Goal: Use online tool/utility: Utilize a website feature to perform a specific function

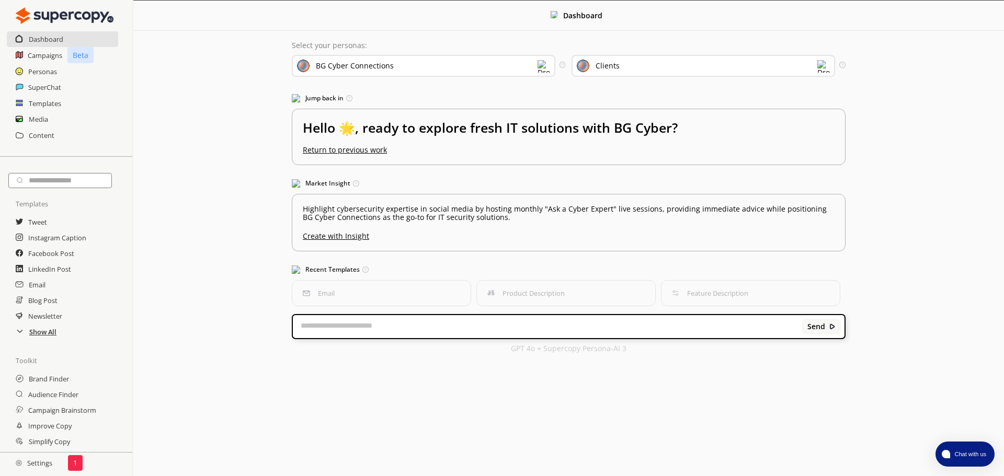
click at [49, 332] on h2 "Show All" at bounding box center [42, 332] width 27 height 16
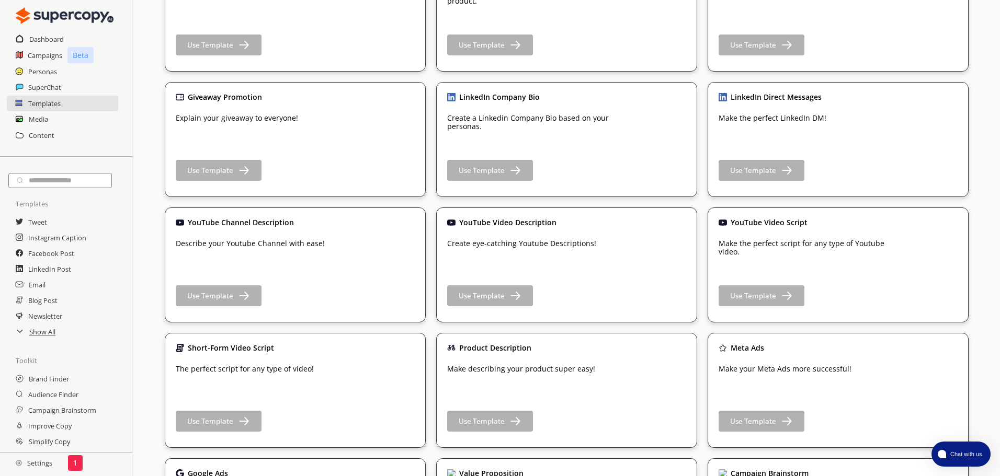
scroll to position [1150, 0]
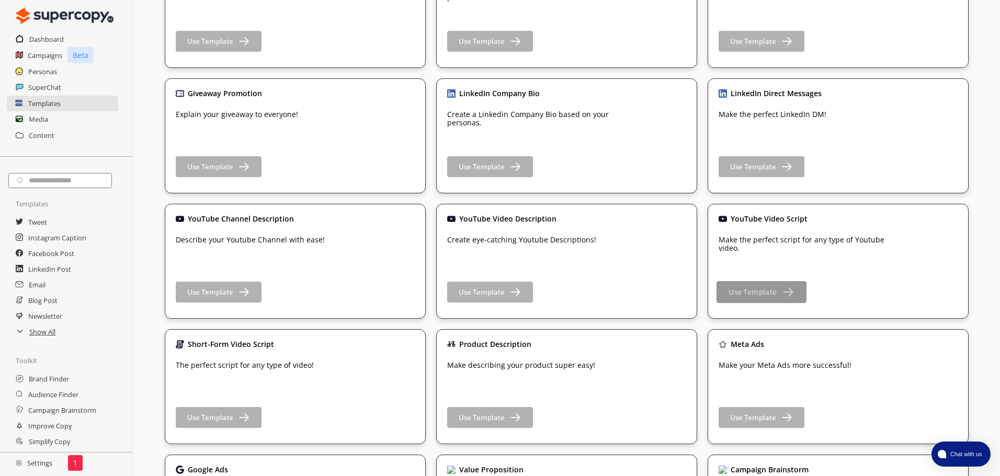
click at [751, 294] on b "Use Template" at bounding box center [752, 293] width 48 height 10
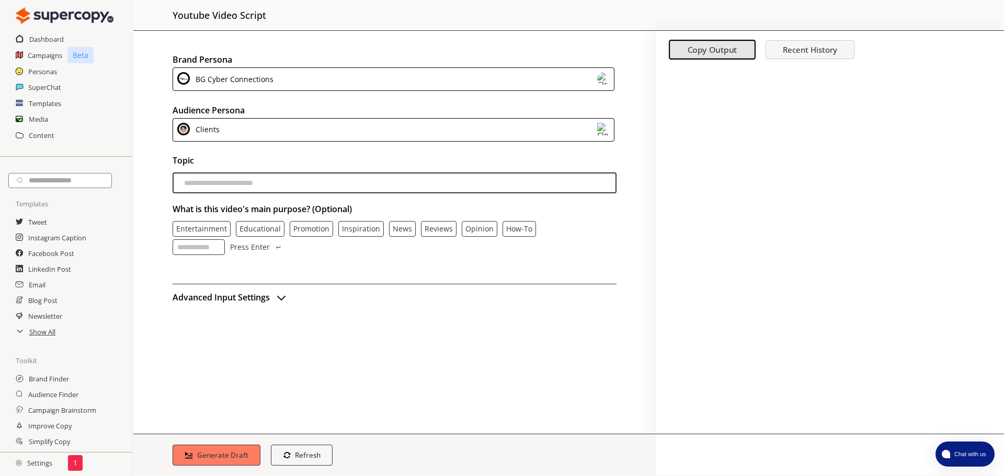
click at [497, 85] on div "BG Cyber Connections" at bounding box center [394, 79] width 442 height 24
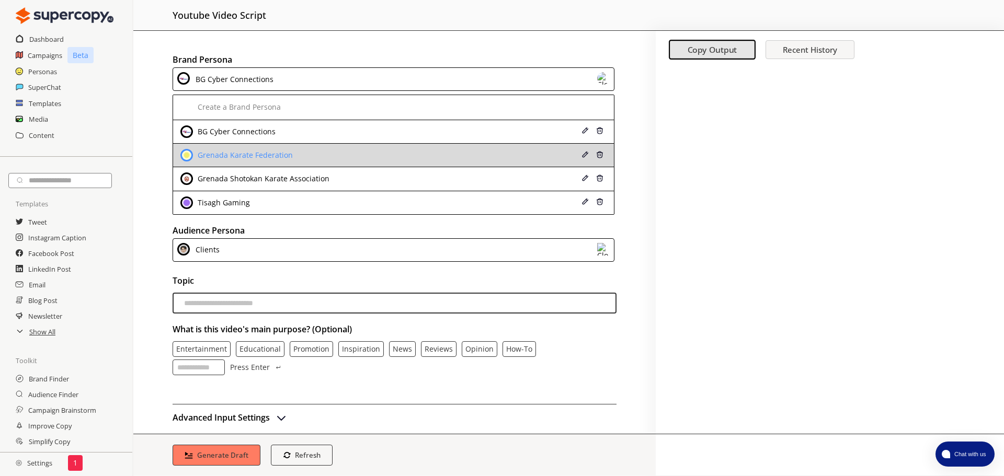
click at [248, 151] on div "Grenada Karate Federation" at bounding box center [244, 155] width 98 height 8
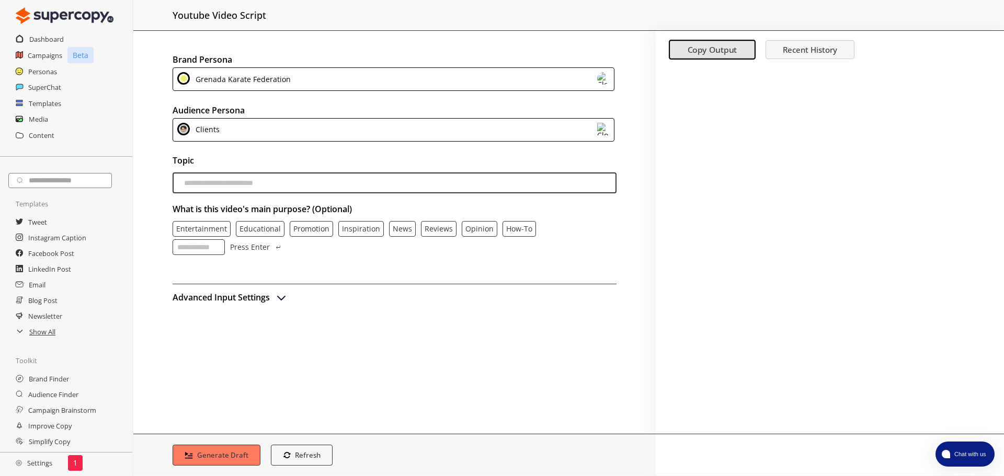
click at [275, 134] on div "Clients" at bounding box center [394, 130] width 442 height 24
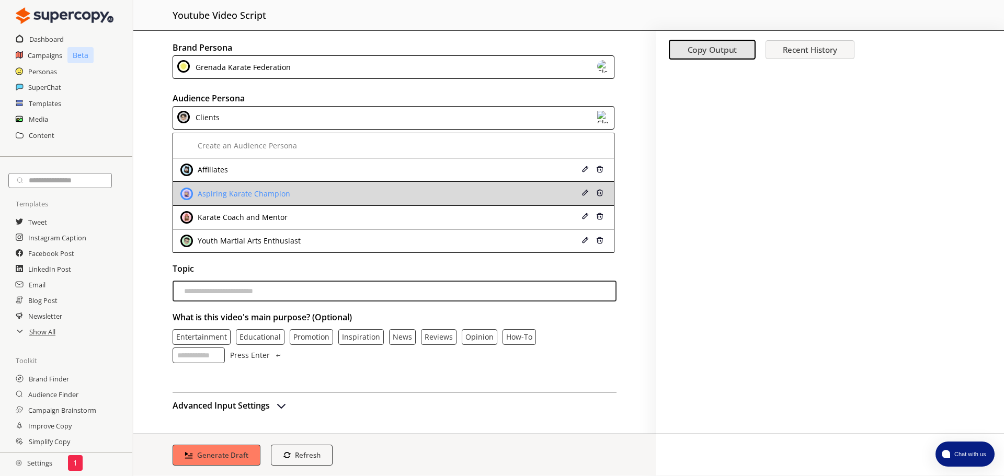
scroll to position [13, 0]
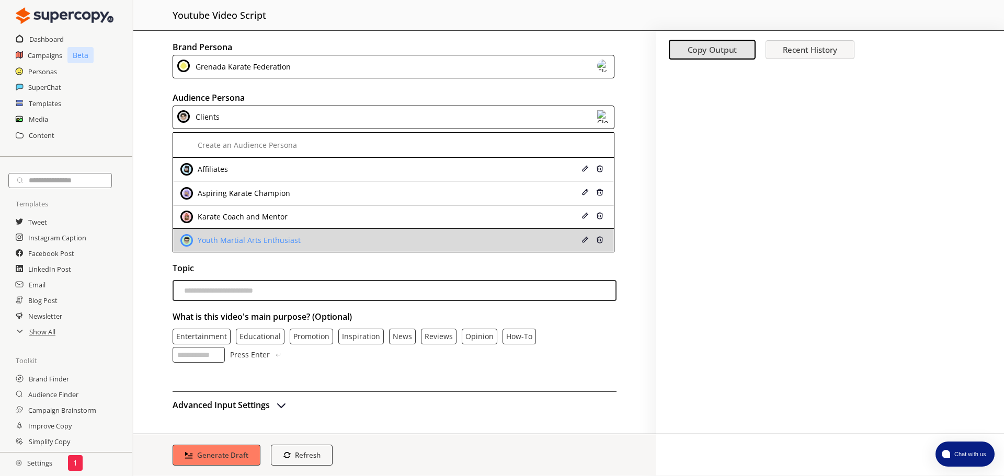
click at [302, 236] on div "Youth Martial Arts Enthusiast" at bounding box center [353, 240] width 347 height 13
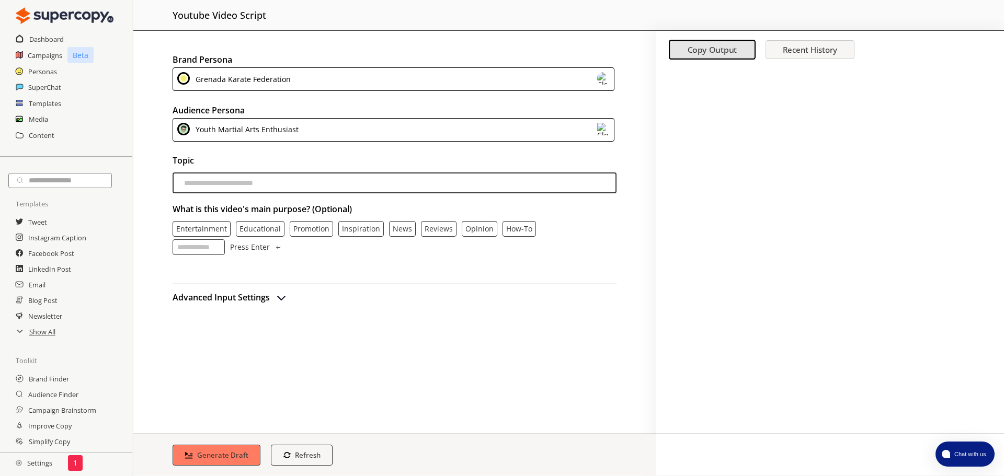
click at [281, 188] on input "topic-input" at bounding box center [395, 183] width 444 height 21
click at [230, 175] on input "topic-input" at bounding box center [395, 183] width 444 height 21
paste input "**********"
click at [273, 227] on p "Educational" at bounding box center [259, 229] width 41 height 8
click at [279, 295] on img "advanced-inputs" at bounding box center [281, 297] width 13 height 13
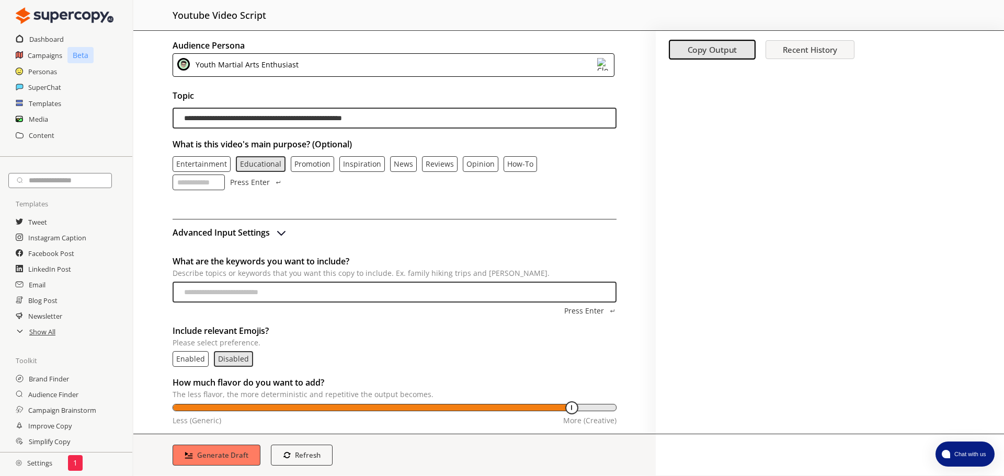
scroll to position [82, 0]
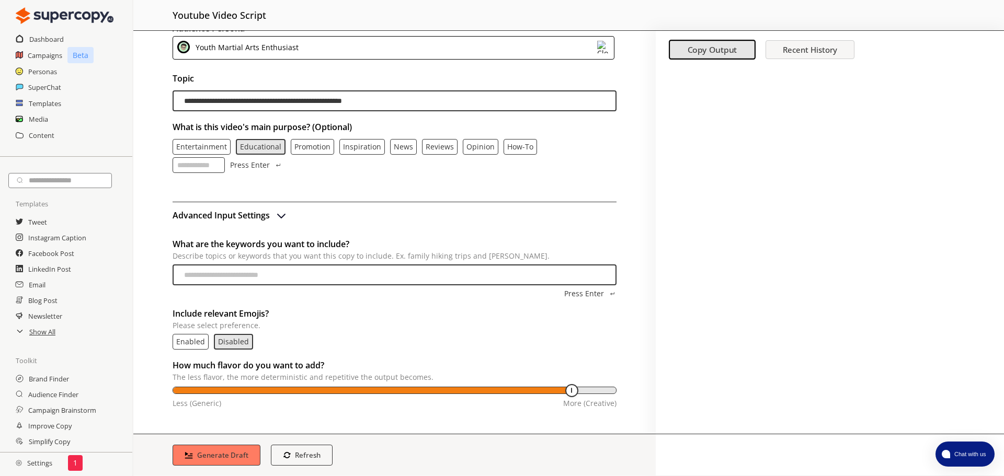
click at [280, 220] on img "advanced-inputs" at bounding box center [281, 215] width 13 height 13
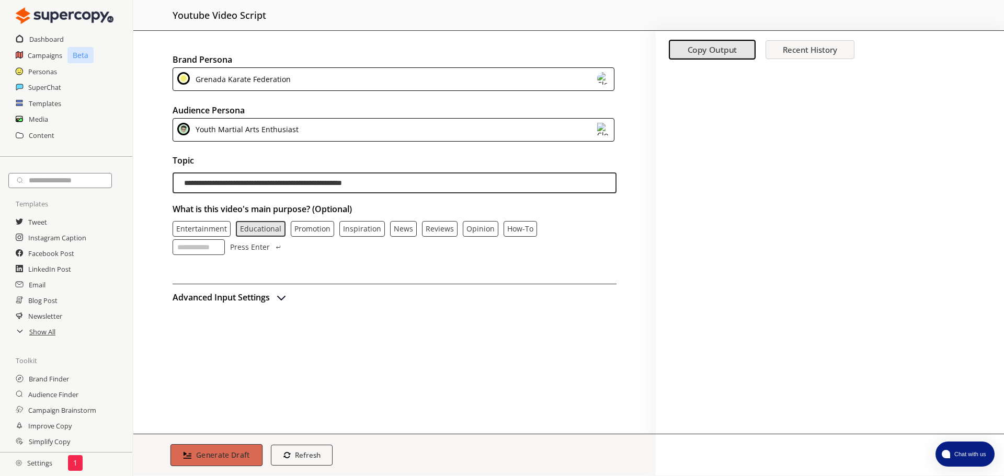
click at [237, 453] on b "Generate Draft" at bounding box center [223, 455] width 54 height 10
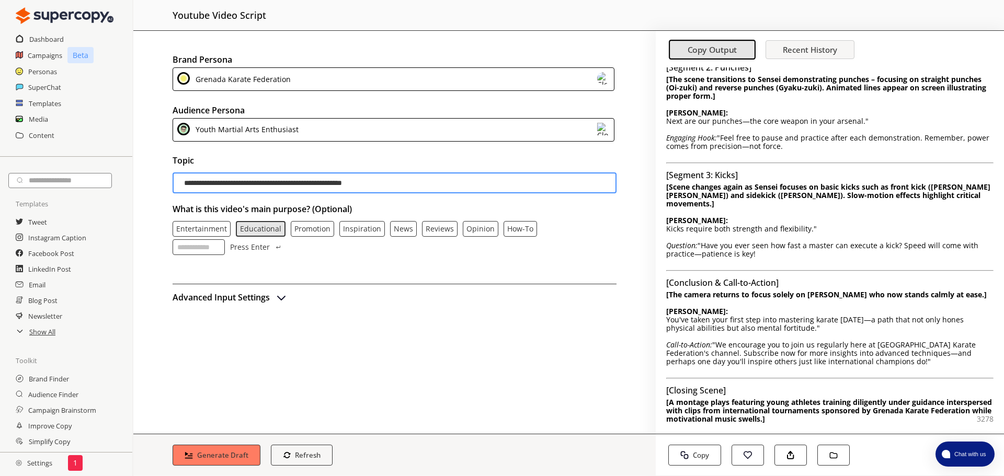
scroll to position [341, 0]
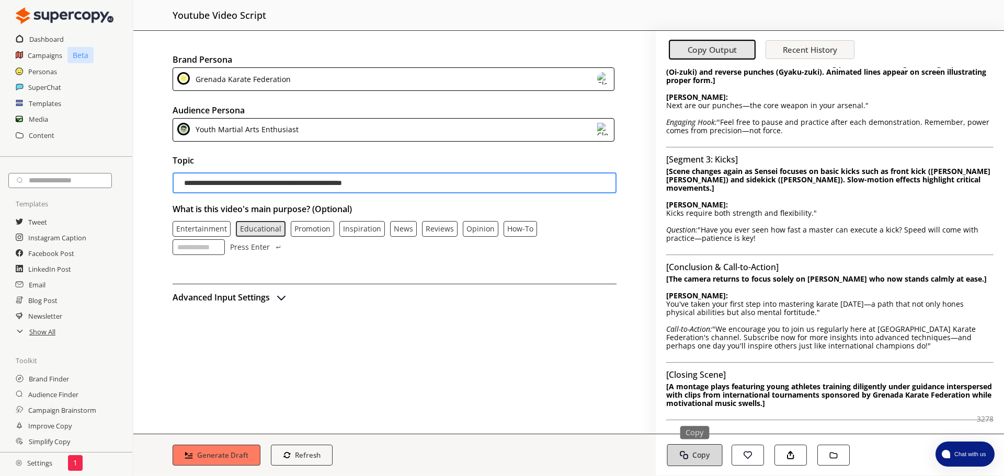
click at [706, 452] on b "Copy" at bounding box center [700, 455] width 17 height 10
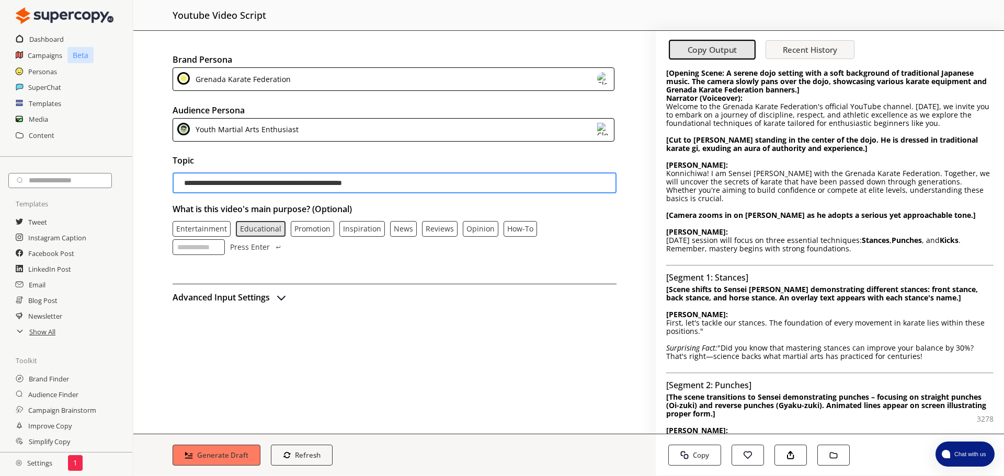
scroll to position [0, 0]
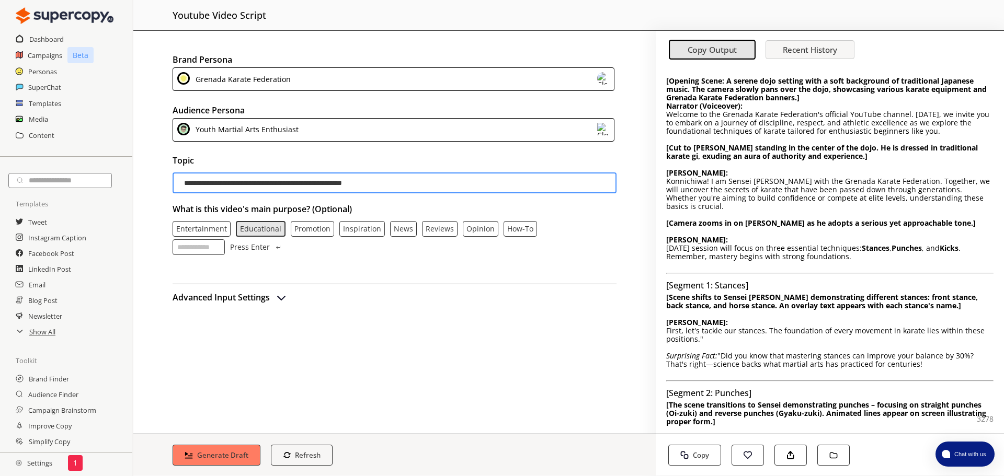
click at [422, 185] on input "**********" at bounding box center [395, 183] width 444 height 21
click at [421, 180] on input "**********" at bounding box center [395, 183] width 444 height 21
paste input "topic-input"
click at [510, 226] on p "How-to" at bounding box center [520, 229] width 26 height 8
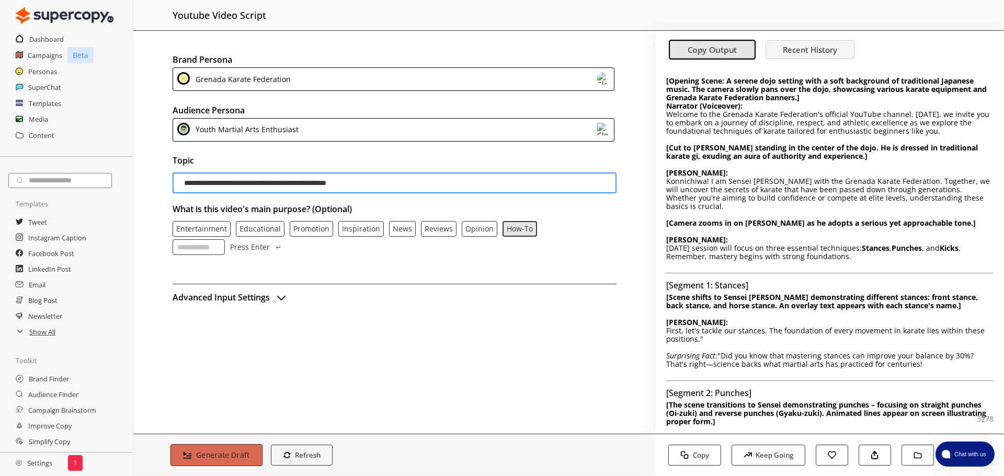
click at [230, 452] on b "Generate Draft" at bounding box center [223, 455] width 54 height 10
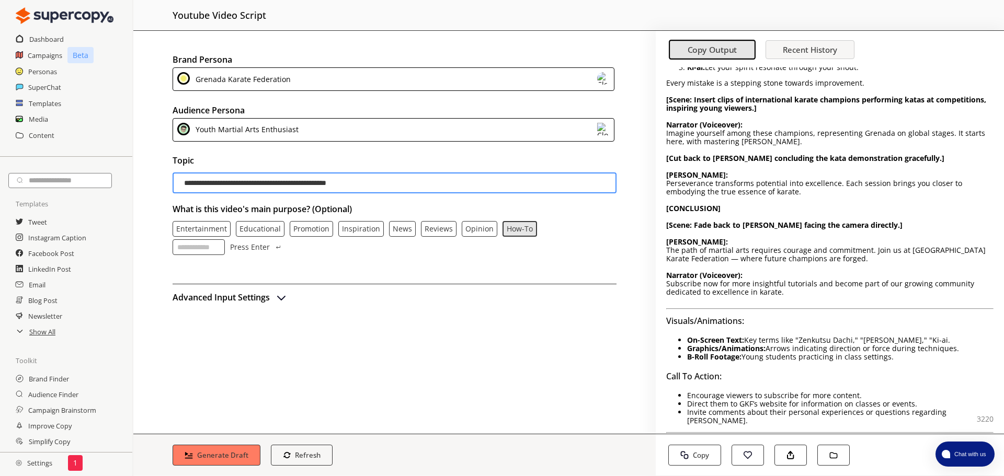
scroll to position [368, 0]
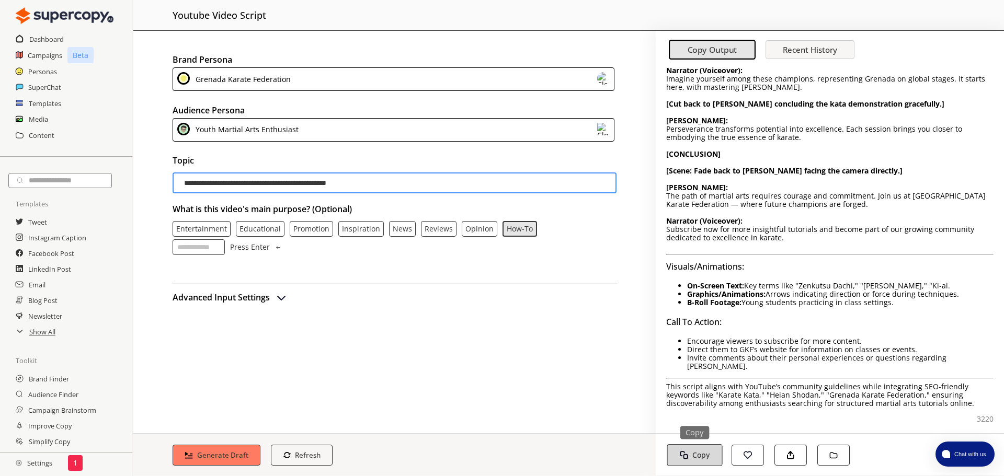
click at [685, 449] on button "Copy Copy" at bounding box center [694, 455] width 55 height 22
click at [448, 179] on input "**********" at bounding box center [395, 183] width 444 height 21
click at [407, 180] on input "**********" at bounding box center [395, 183] width 444 height 21
paste input "topic-input"
type input "**********"
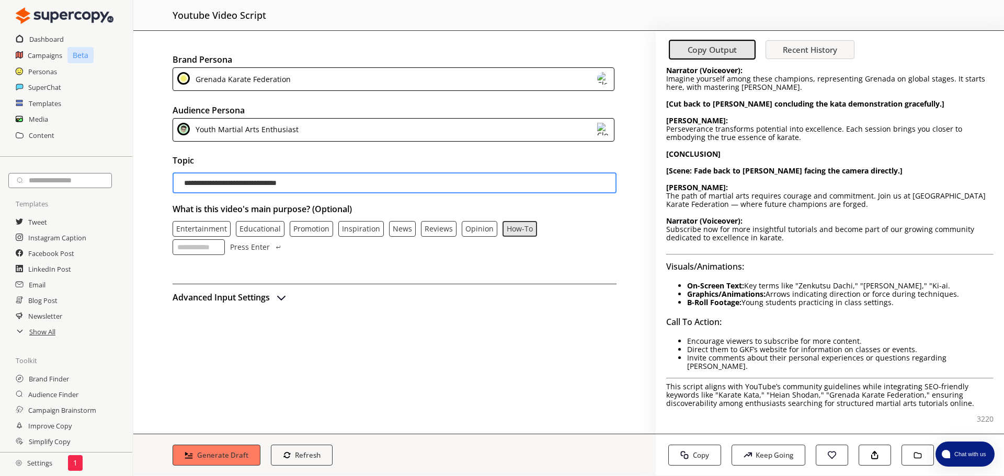
click at [273, 229] on p "Educational" at bounding box center [259, 229] width 41 height 8
click at [236, 454] on b "Generate Draft" at bounding box center [223, 455] width 54 height 10
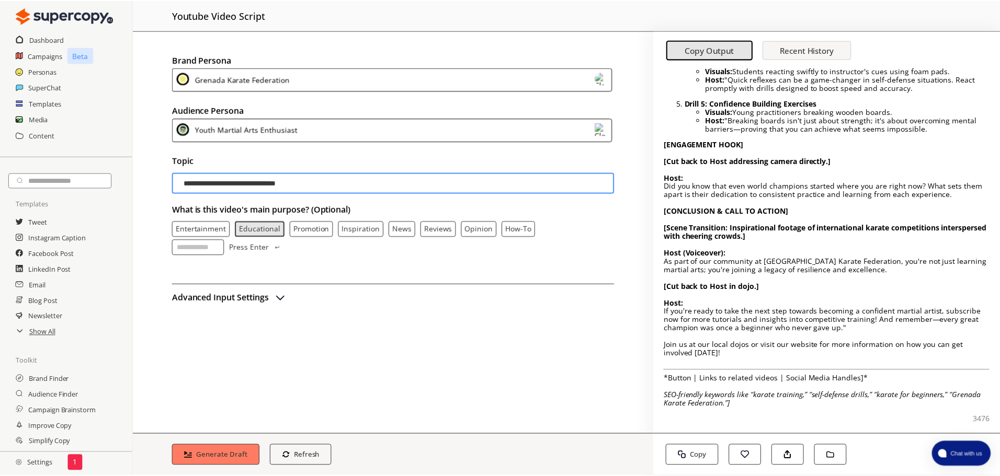
scroll to position [358, 0]
click at [703, 452] on b "Copy" at bounding box center [700, 455] width 17 height 10
click at [316, 180] on input "**********" at bounding box center [395, 183] width 444 height 21
click at [40, 464] on h2 "Settings" at bounding box center [34, 463] width 68 height 21
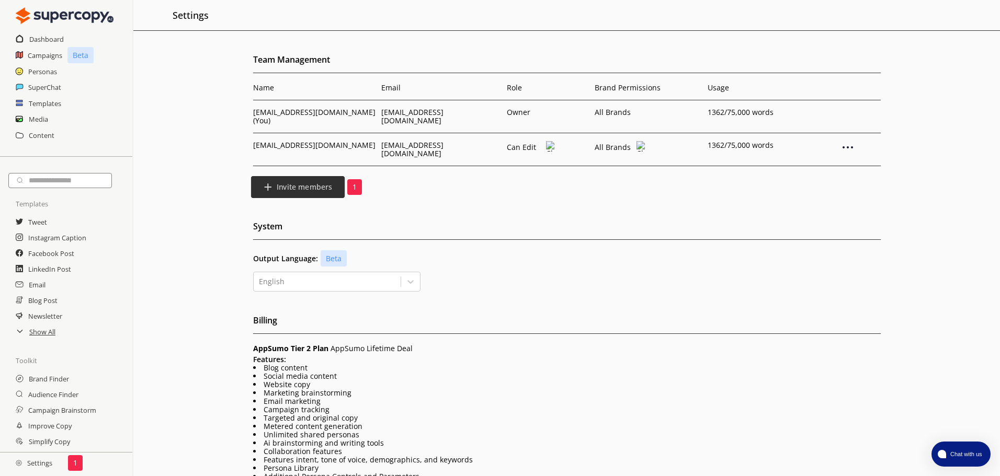
click at [315, 182] on b "Invite members" at bounding box center [303, 187] width 55 height 10
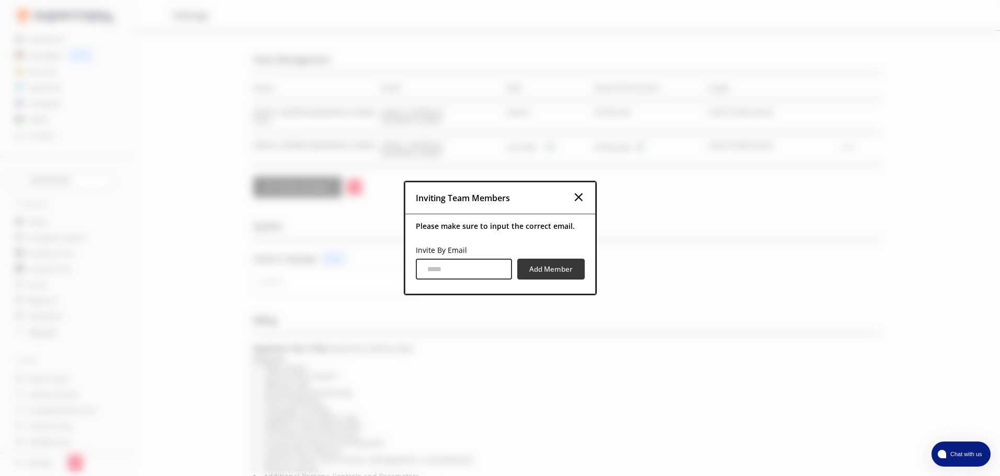
click at [578, 199] on img at bounding box center [578, 197] width 13 height 13
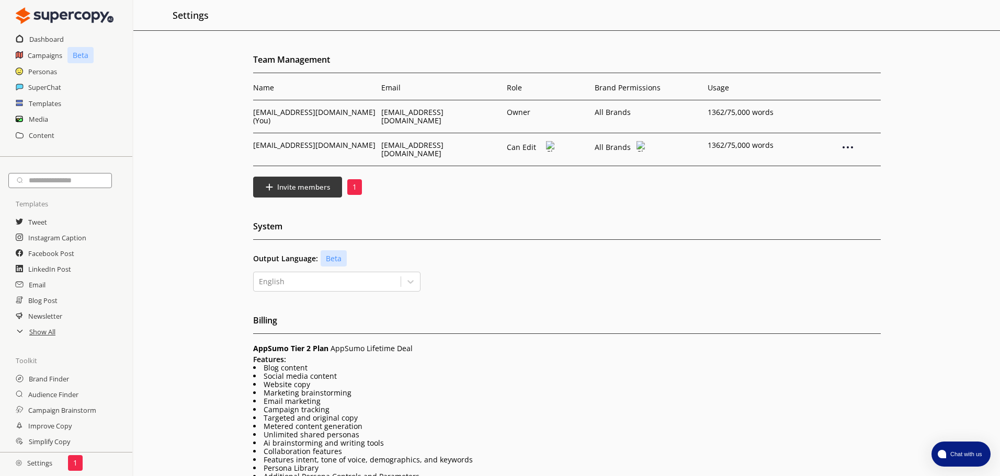
click at [641, 141] on img at bounding box center [640, 146] width 9 height 10
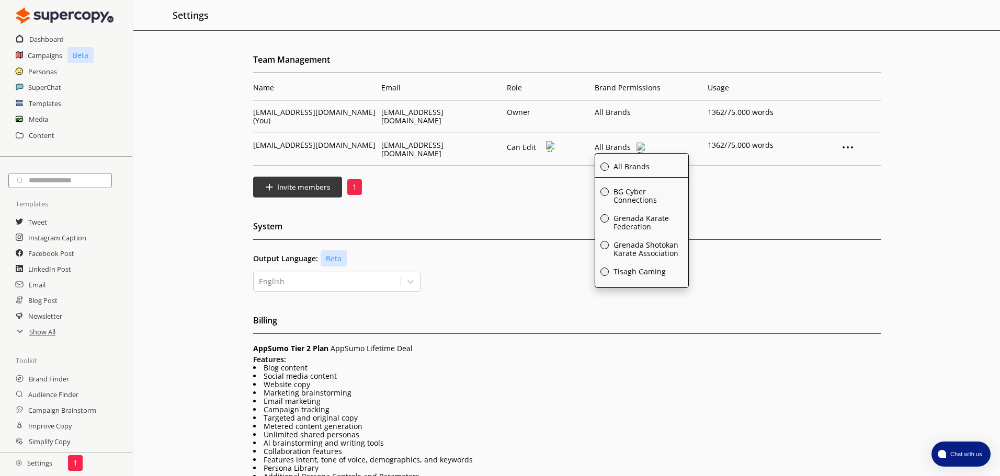
click at [601, 188] on span at bounding box center [604, 192] width 8 height 8
click at [607, 214] on label "Grenada Karate Federation" at bounding box center [641, 221] width 93 height 20
click at [604, 241] on span at bounding box center [604, 245] width 8 height 8
click at [544, 219] on h2 "System" at bounding box center [566, 229] width 627 height 21
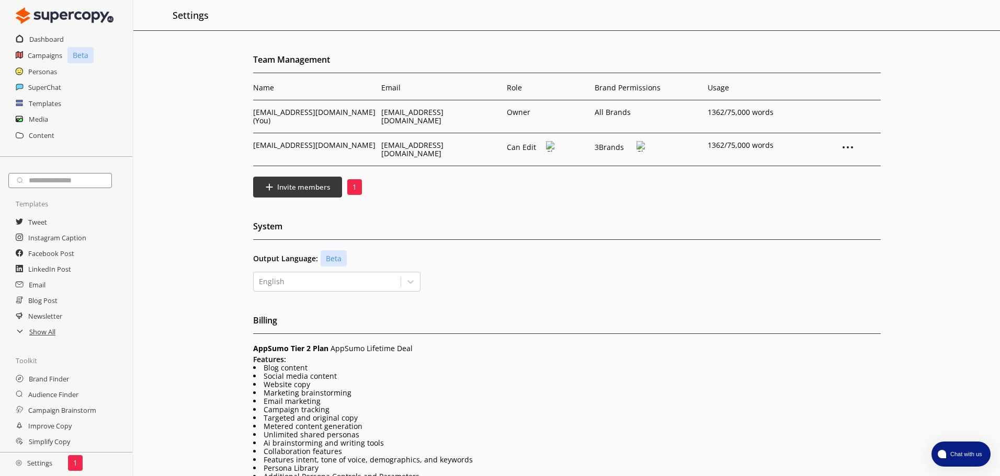
click at [551, 141] on img at bounding box center [550, 146] width 9 height 10
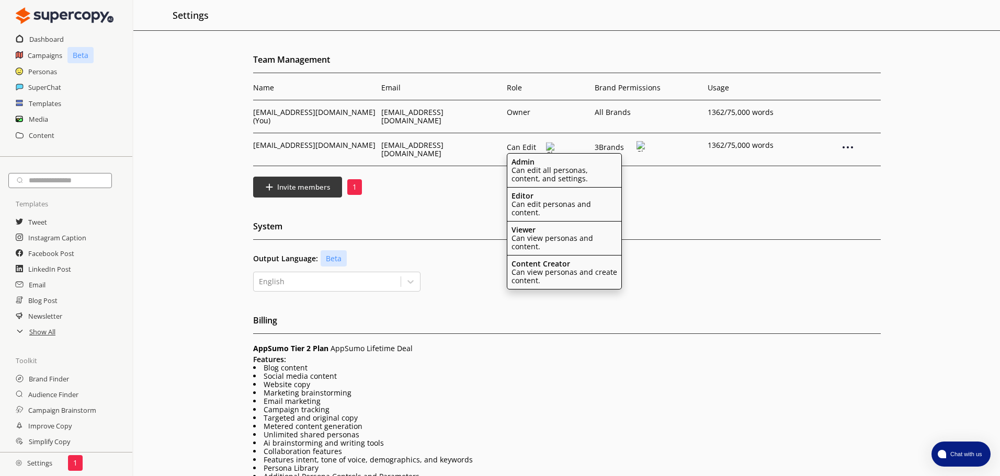
click at [677, 196] on div "Team Management Name Email Role Brand Permissions Usage [EMAIL_ADDRESS][DOMAIN_…" at bounding box center [566, 342] width 866 height 581
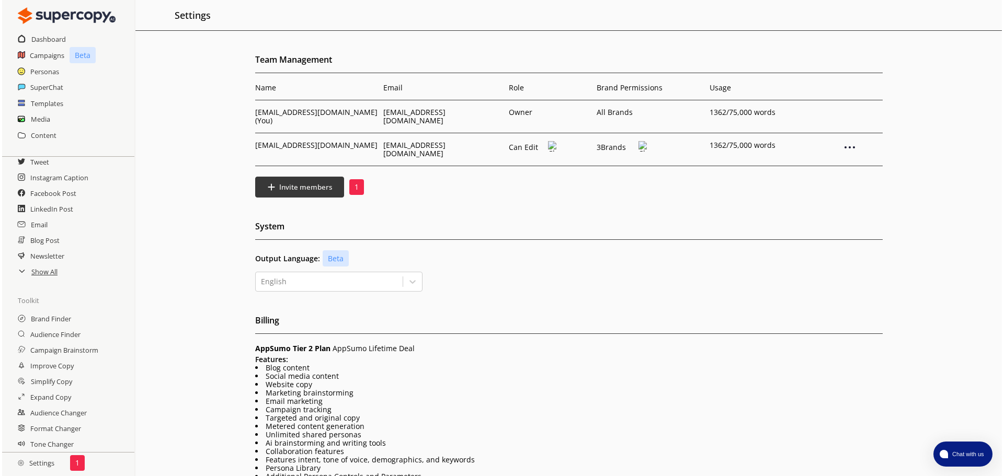
scroll to position [62, 0]
click at [50, 55] on h2 "Campaigns" at bounding box center [45, 56] width 35 height 16
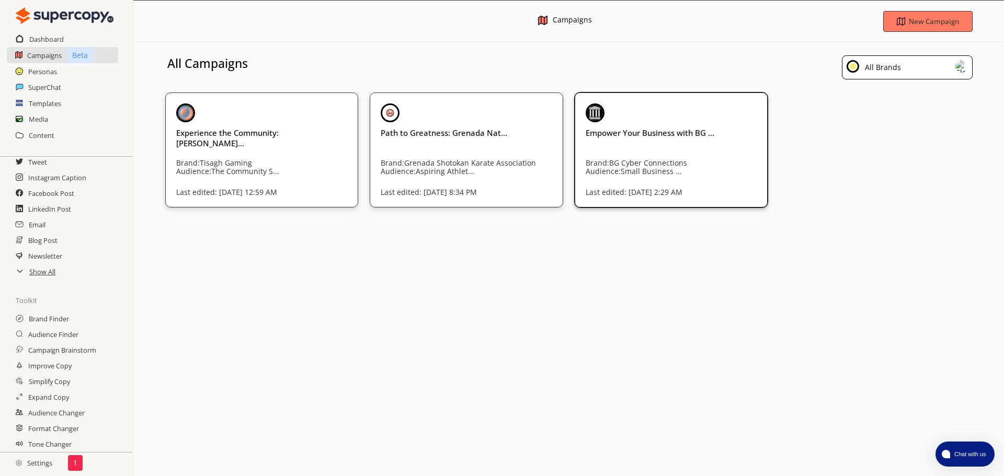
click at [355, 181] on div "Brand: BG Cyber Connections Audience: Small Business ..." at bounding box center [265, 183] width 179 height 48
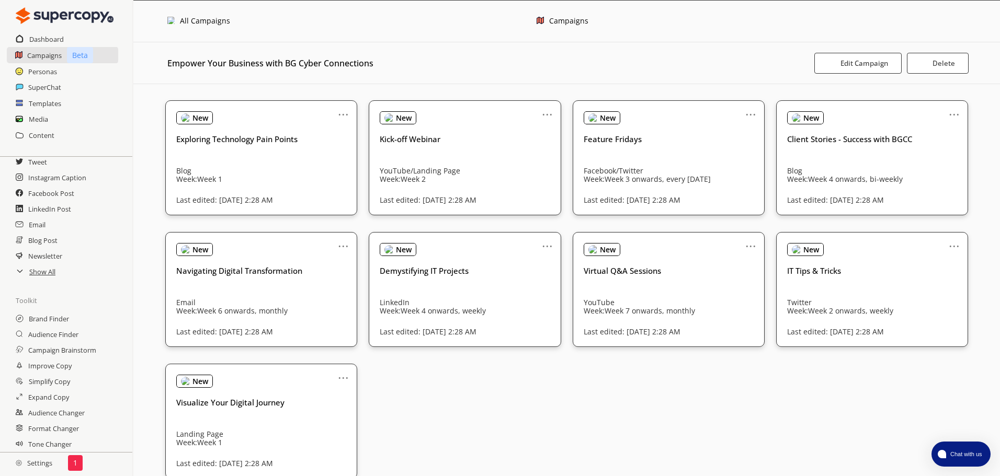
click at [205, 29] on div "All Campaigns Campaigns" at bounding box center [566, 22] width 866 height 42
click at [205, 24] on div "All Campaigns" at bounding box center [205, 21] width 50 height 9
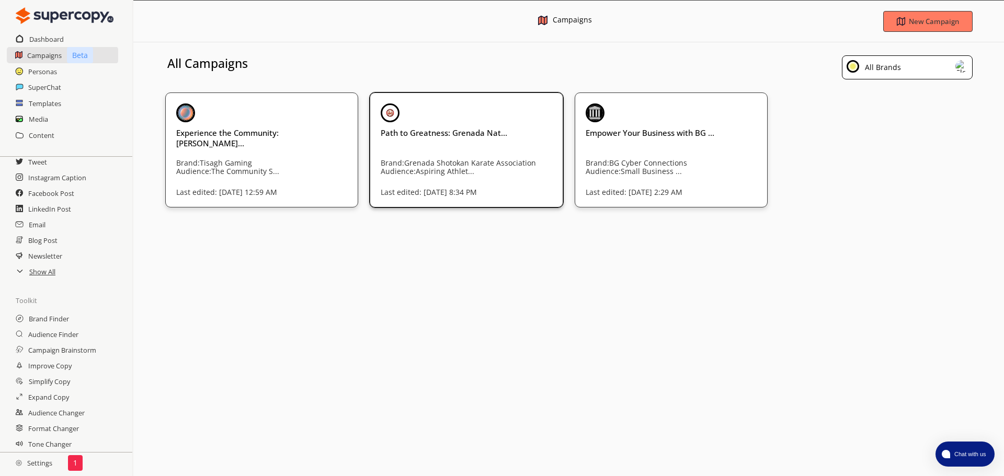
click at [355, 175] on p "Audience: Aspiring Athlet..." at bounding box center [265, 171] width 179 height 8
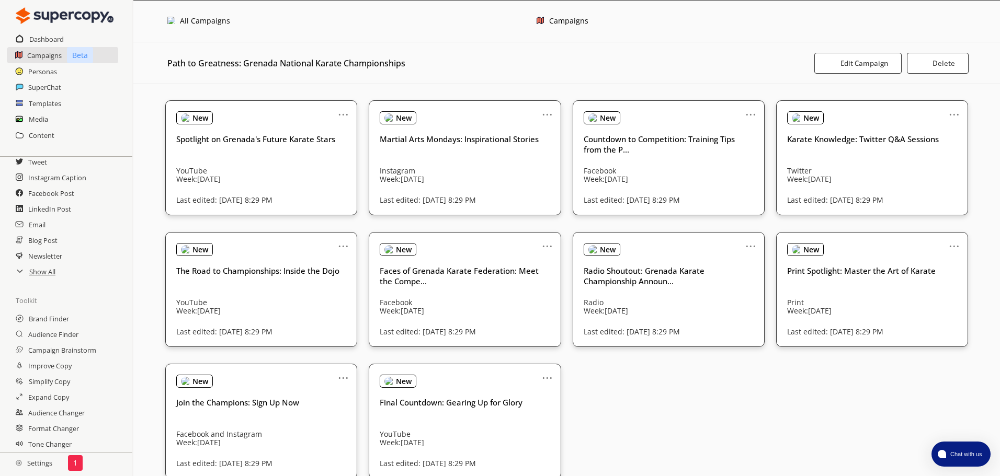
click at [204, 25] on div "All Campaigns" at bounding box center [205, 21] width 50 height 9
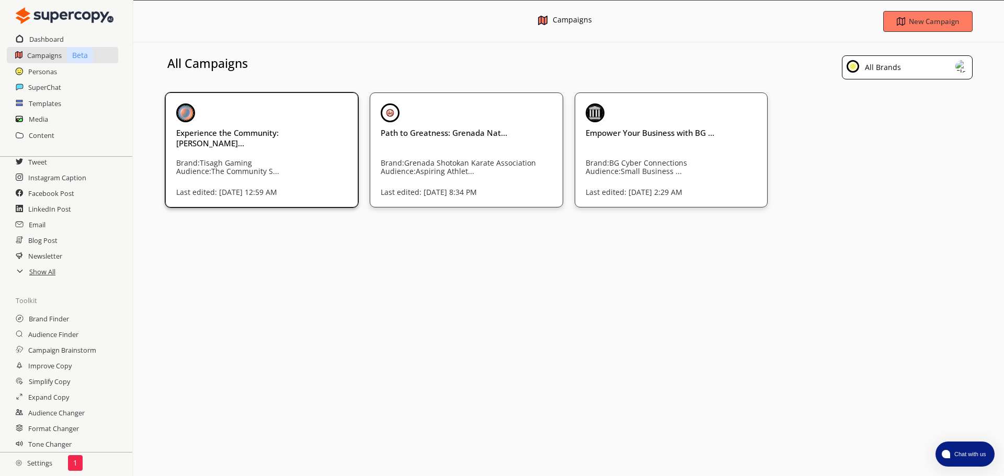
click at [264, 129] on h3 "Experience the Community: [PERSON_NAME]..." at bounding box center [261, 138] width 171 height 21
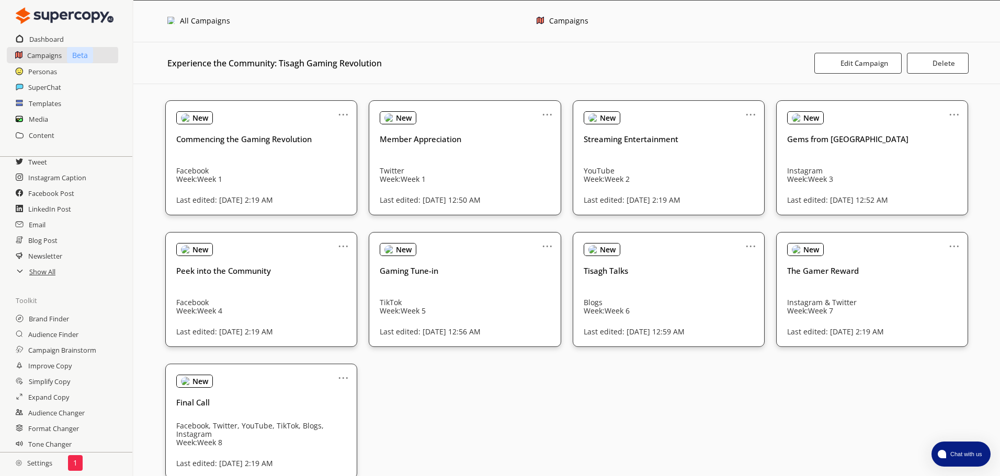
click at [216, 20] on div "All Campaigns" at bounding box center [205, 21] width 50 height 9
